Goal: Information Seeking & Learning: Learn about a topic

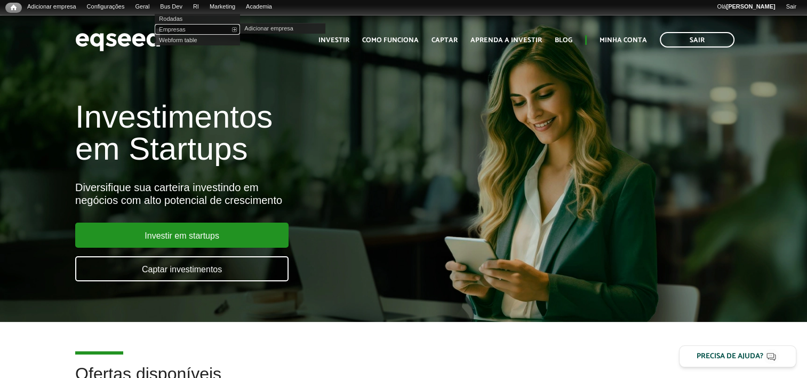
click at [188, 31] on link "Empresas" at bounding box center [197, 29] width 85 height 11
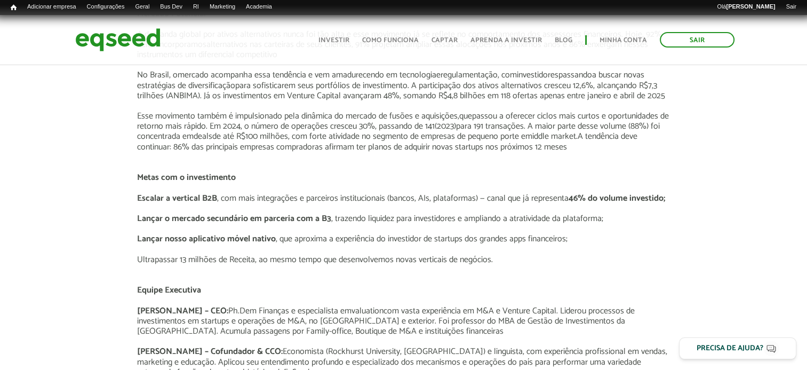
scroll to position [1334, 0]
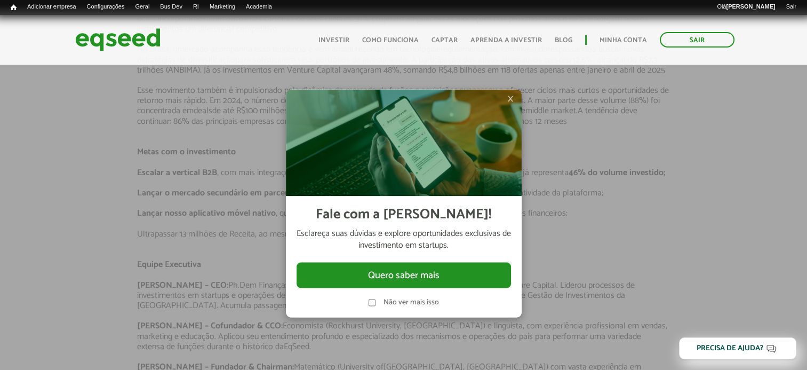
drag, startPoint x: 421, startPoint y: 304, endPoint x: 616, endPoint y: 269, distance: 198.3
click at [512, 101] on span "×" at bounding box center [510, 98] width 6 height 13
